Goal: Complete application form

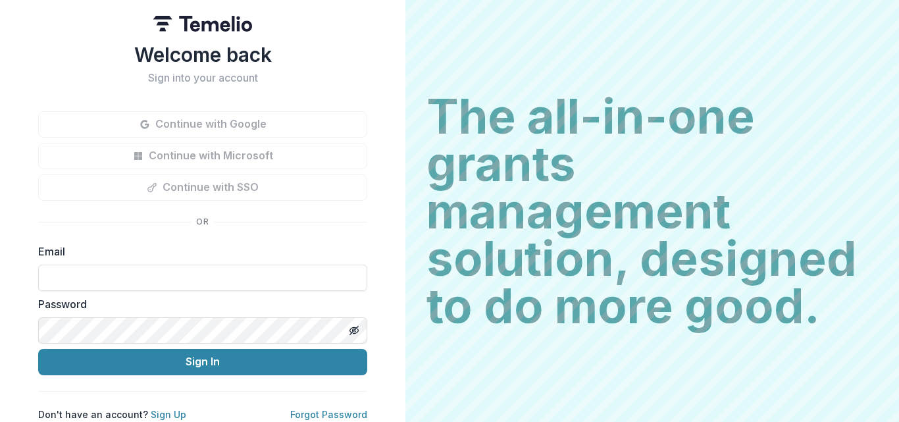
type input "**********"
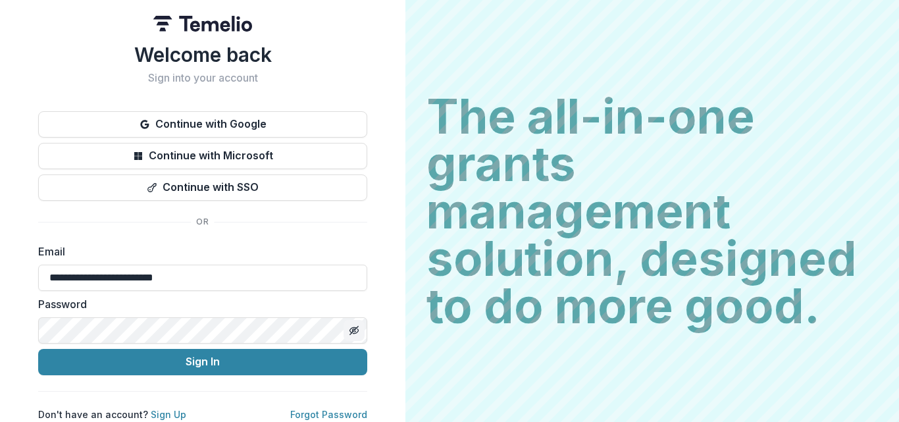
click at [352, 329] on icon "Toggle password visibility" at bounding box center [354, 330] width 11 height 11
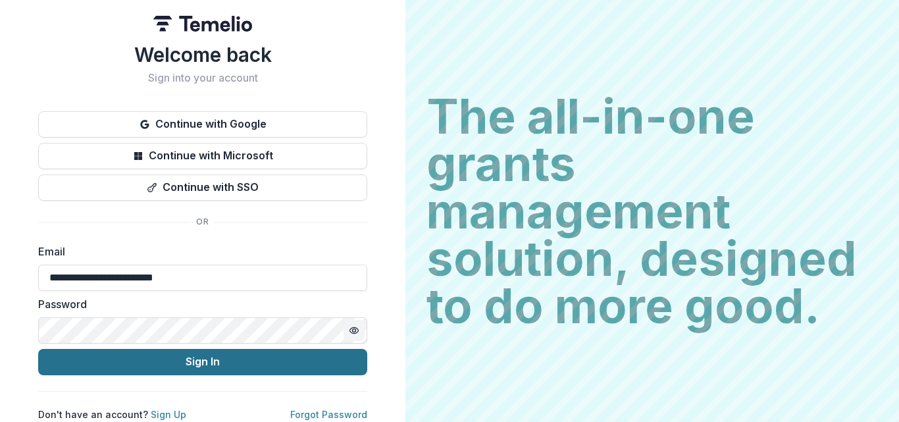
click at [195, 368] on button "Sign In" at bounding box center [202, 362] width 329 height 26
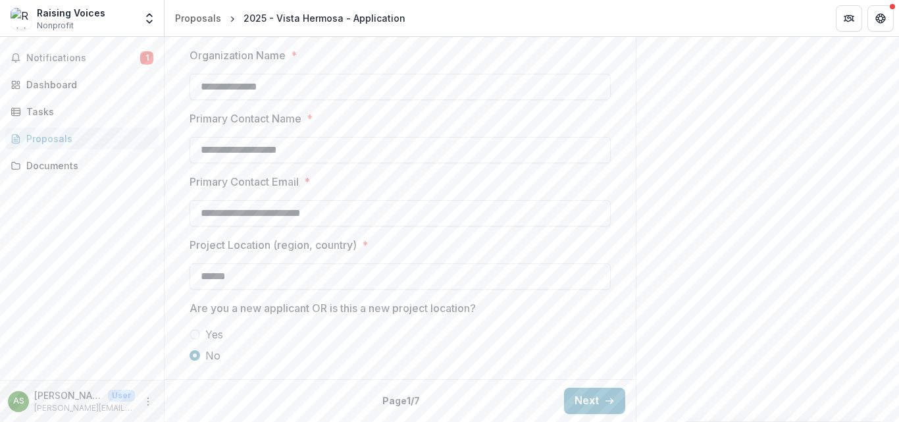
scroll to position [1143, 0]
click at [585, 399] on button "Next" at bounding box center [594, 401] width 61 height 26
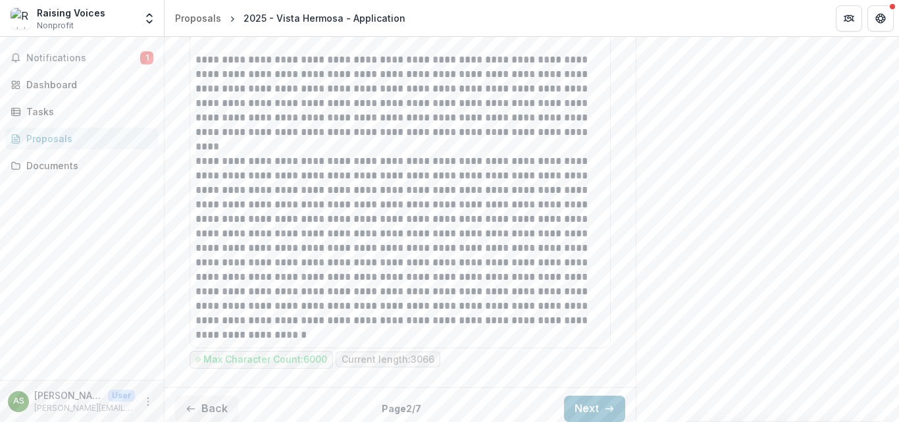
scroll to position [3786, 0]
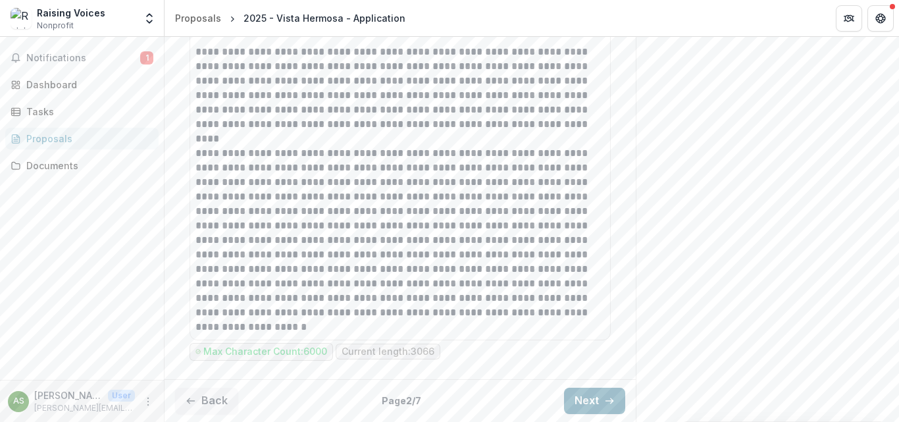
click at [581, 406] on button "Next" at bounding box center [594, 401] width 61 height 26
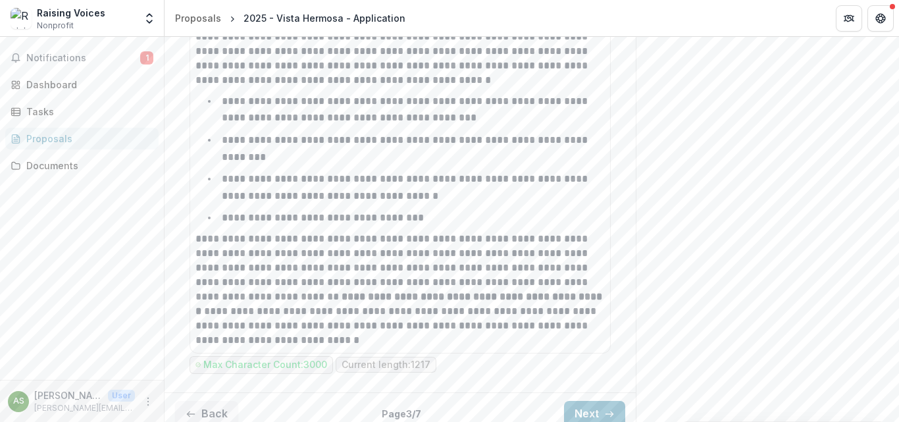
scroll to position [1556, 0]
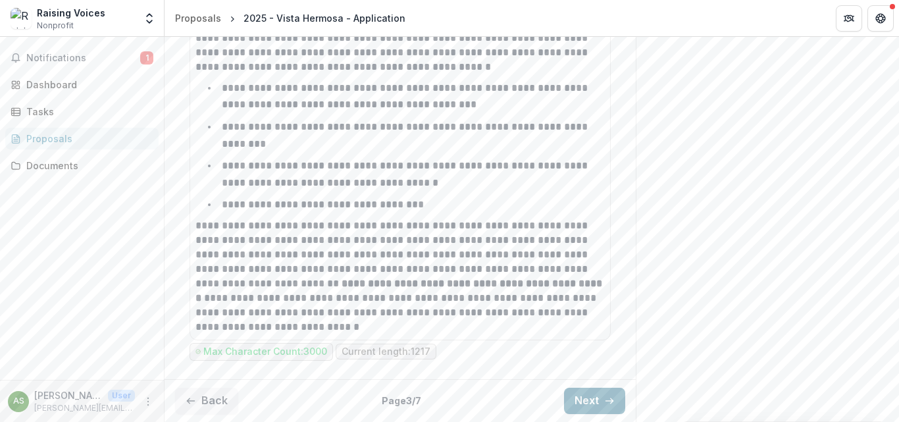
click at [591, 402] on button "Next" at bounding box center [594, 401] width 61 height 26
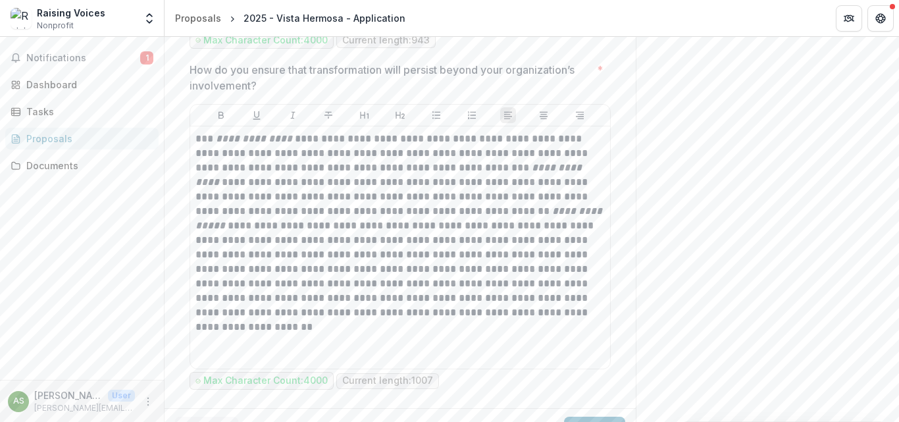
scroll to position [3652, 0]
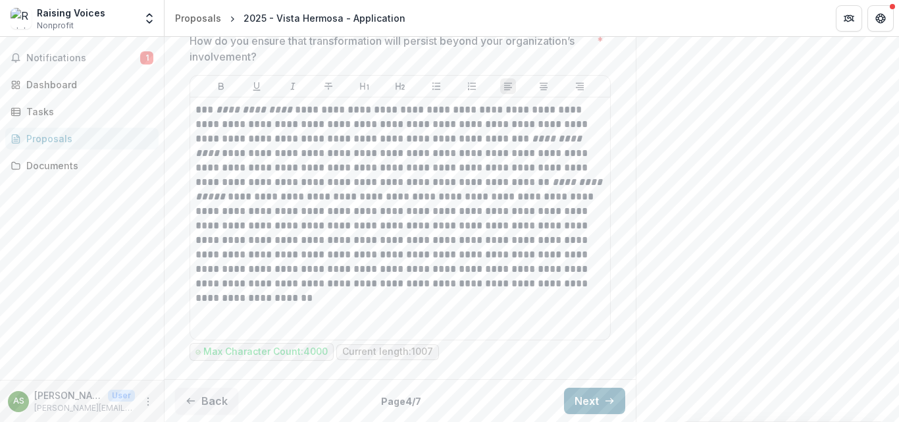
click at [587, 396] on button "Next" at bounding box center [594, 401] width 61 height 26
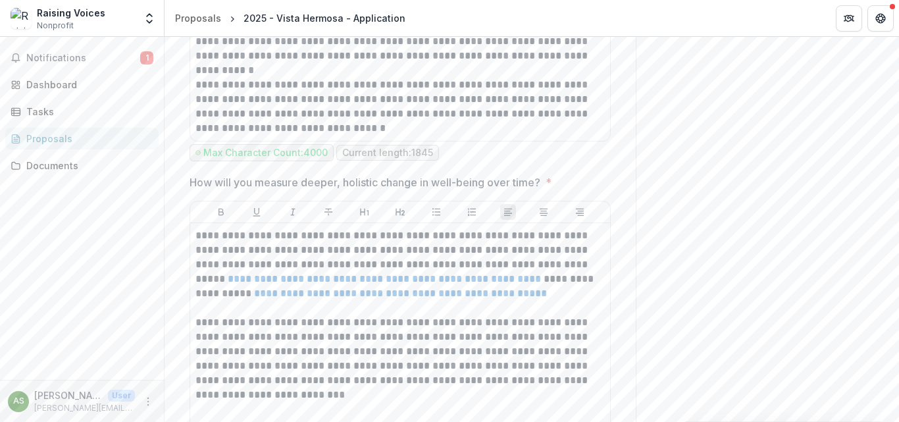
scroll to position [772, 0]
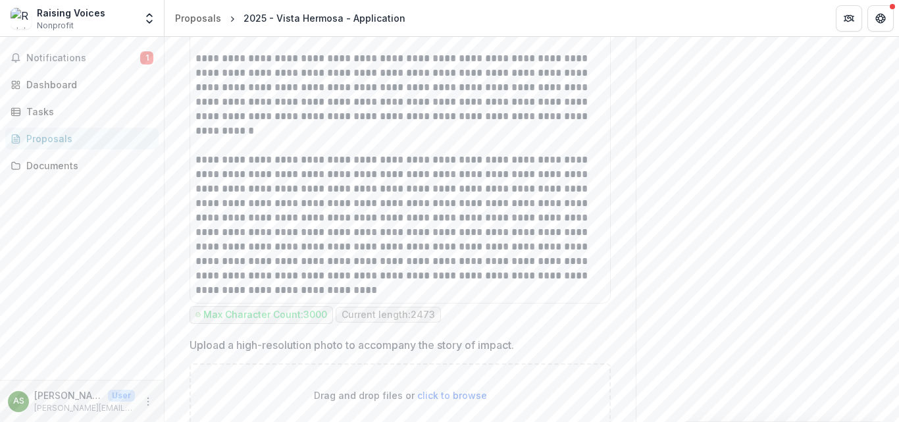
scroll to position [1957, 0]
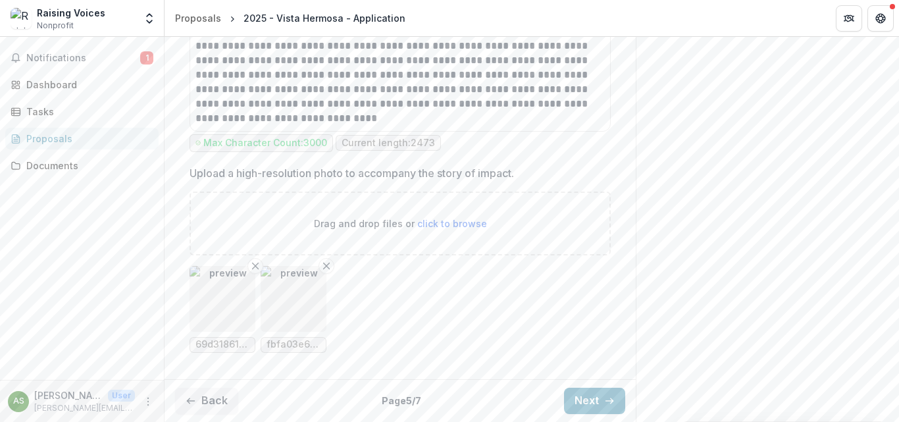
click at [438, 224] on span "click to browse" at bounding box center [452, 223] width 70 height 11
type input "**********"
click at [585, 401] on button "Next" at bounding box center [594, 401] width 61 height 26
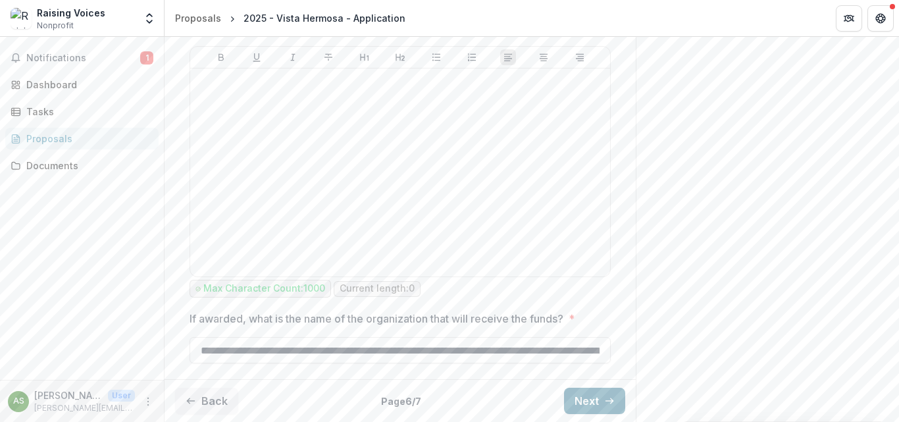
scroll to position [1022, 0]
click at [591, 408] on button "Next" at bounding box center [594, 401] width 61 height 26
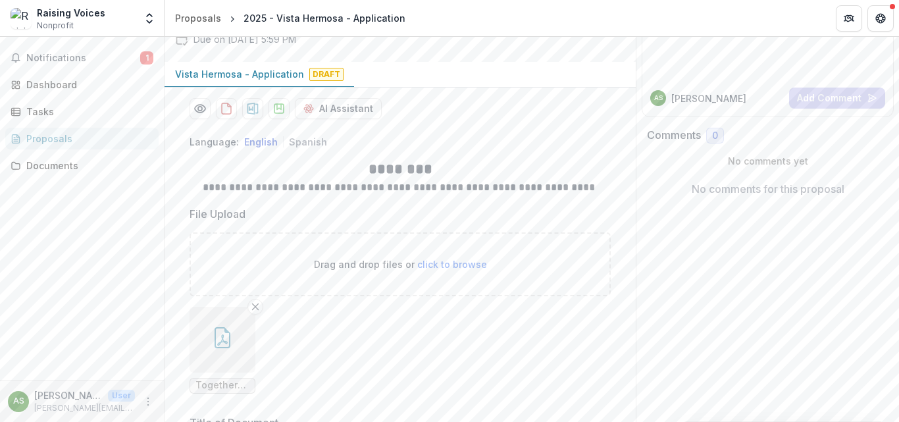
scroll to position [0, 0]
